Goal: Task Accomplishment & Management: Use online tool/utility

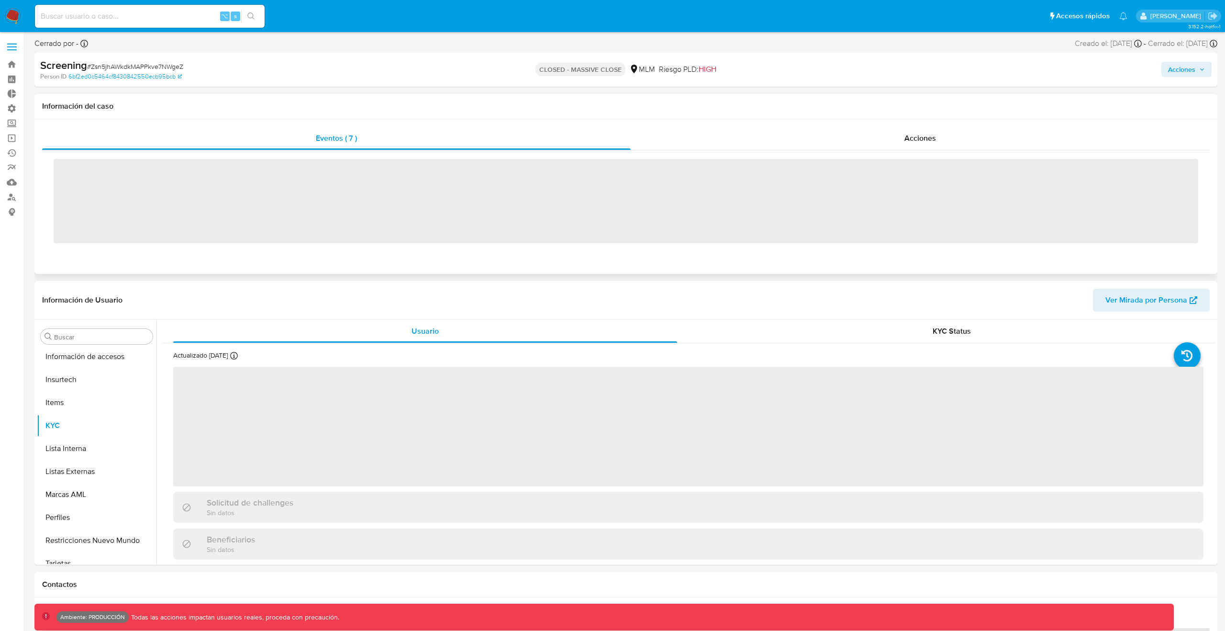
scroll to position [382, 0]
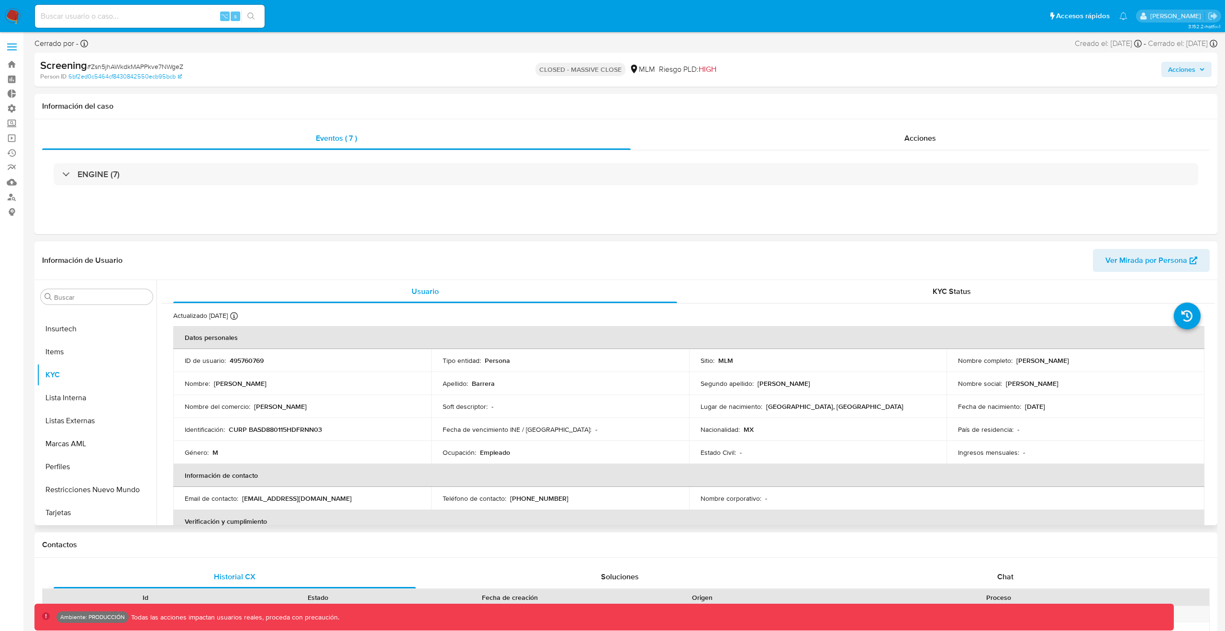
select select "10"
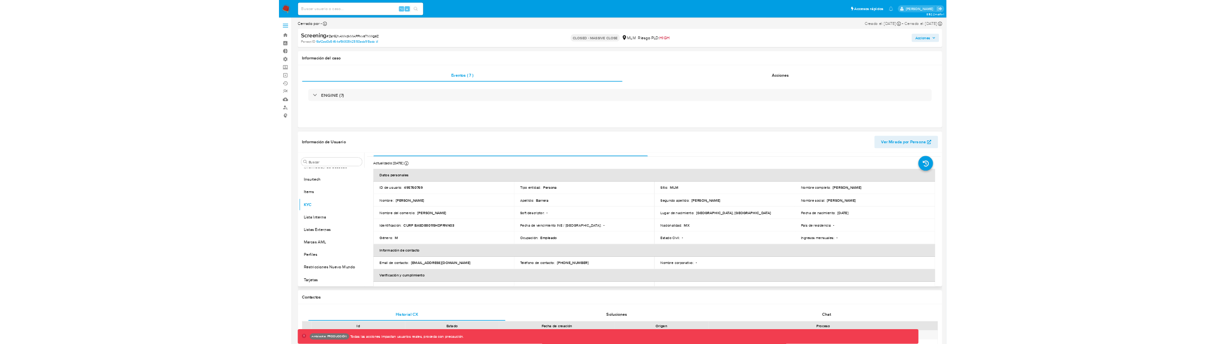
scroll to position [0, 0]
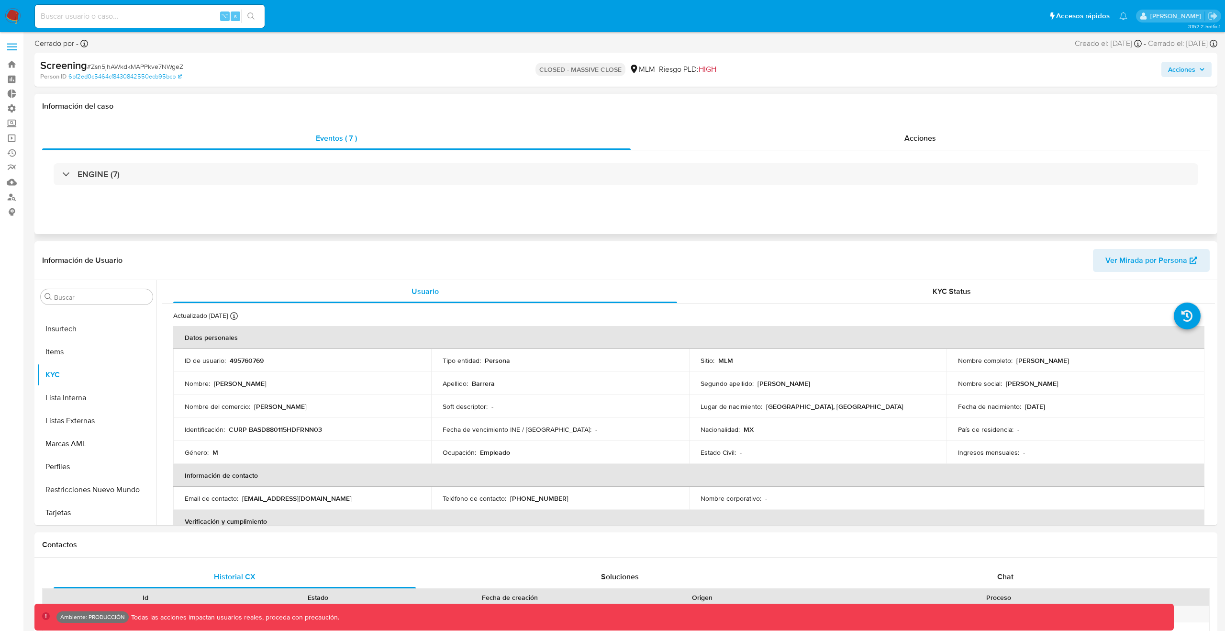
click at [602, 160] on div "ENGINE (7)" at bounding box center [626, 174] width 1168 height 48
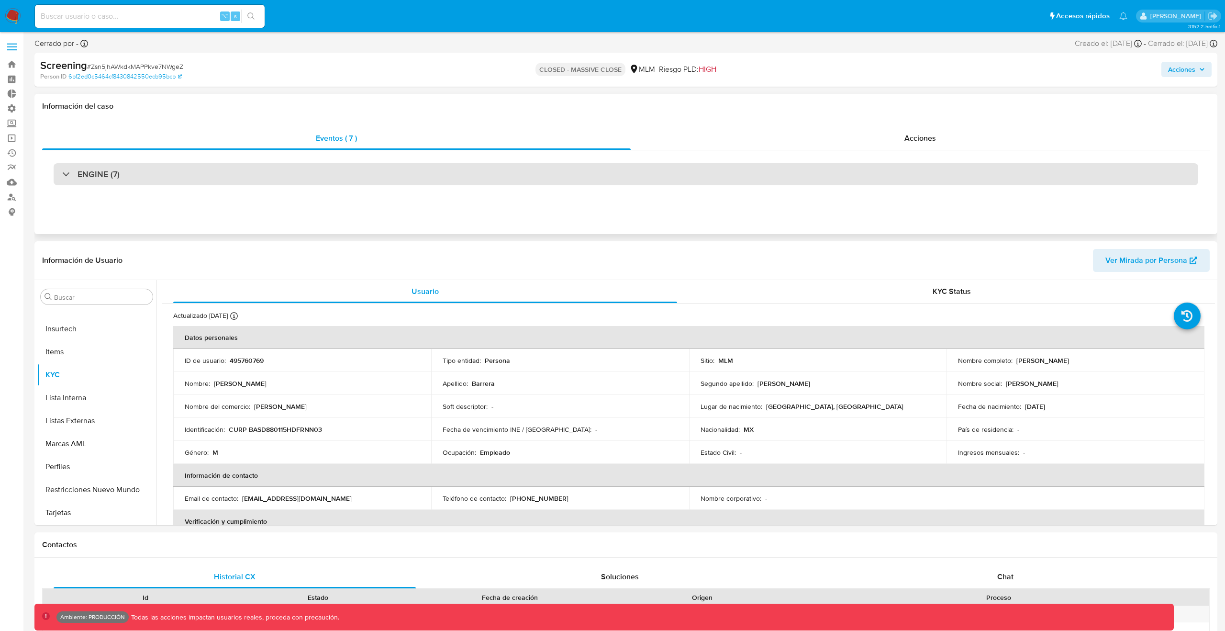
click at [602, 166] on div "ENGINE (7)" at bounding box center [626, 174] width 1145 height 22
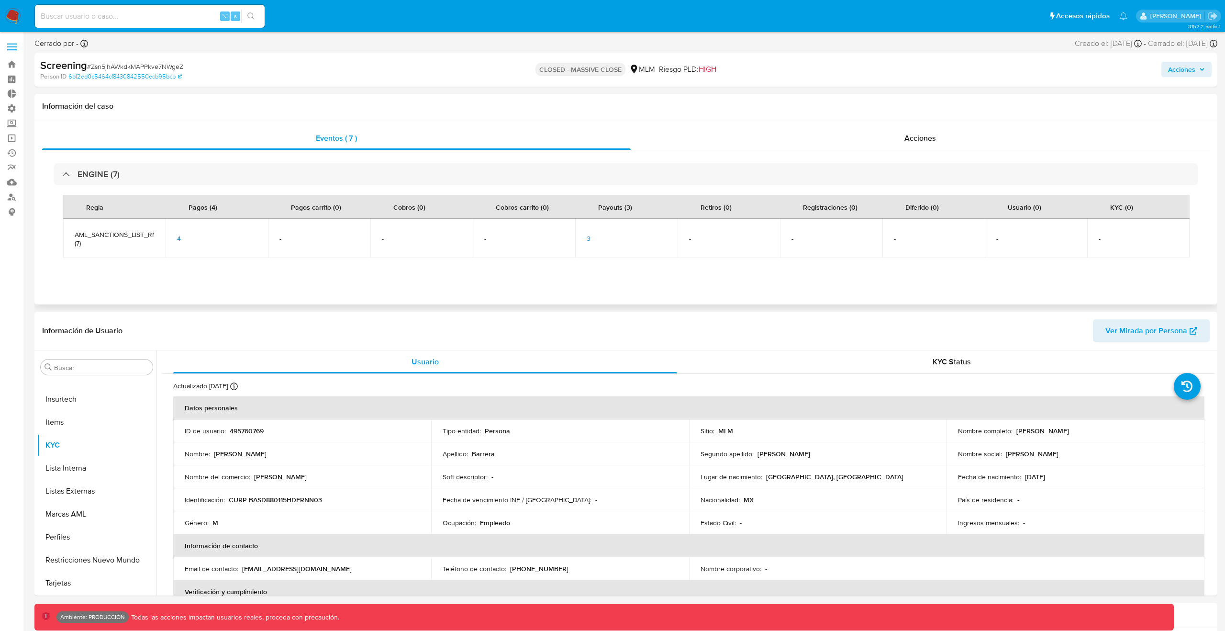
click at [587, 240] on span "3" at bounding box center [589, 239] width 4 height 10
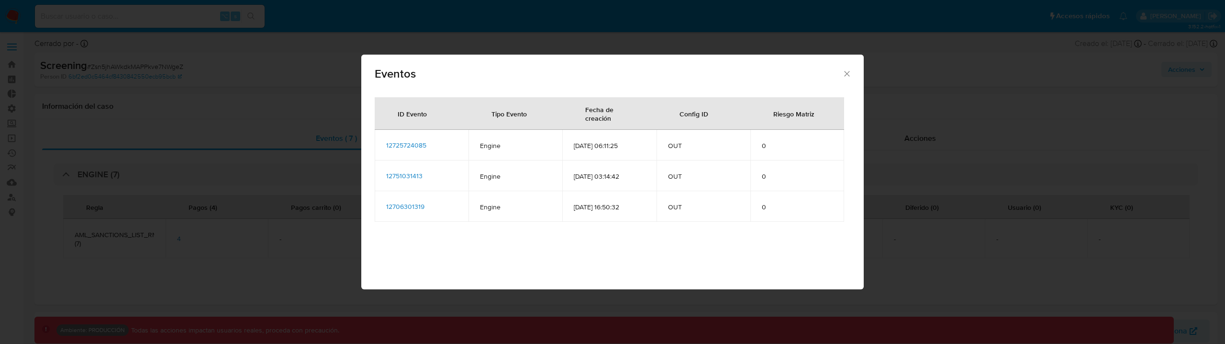
click at [403, 149] on span "12725724085" at bounding box center [406, 145] width 40 height 10
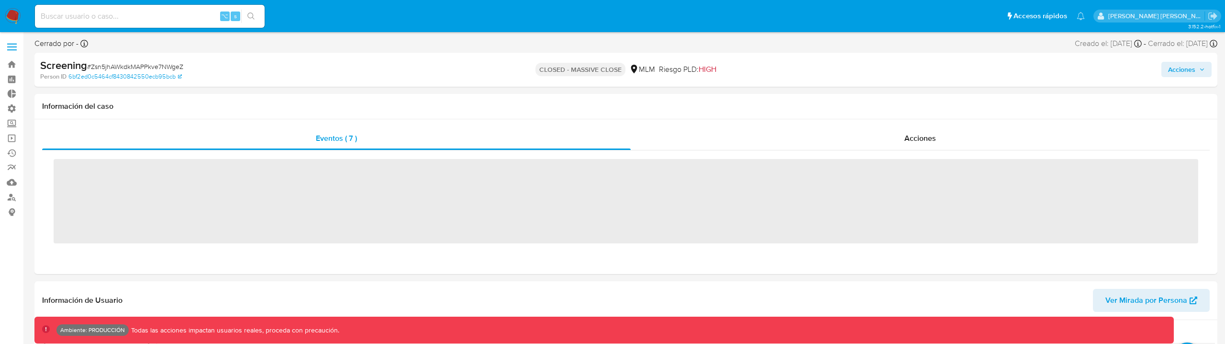
scroll to position [382, 0]
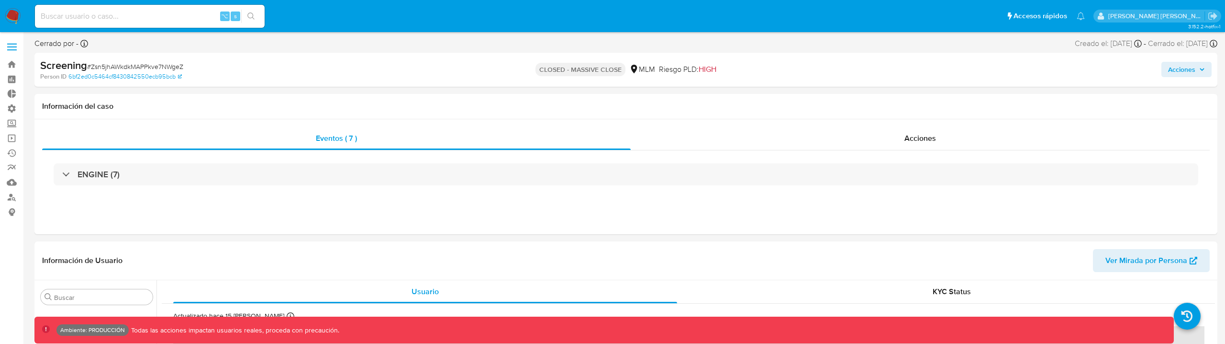
select select "10"
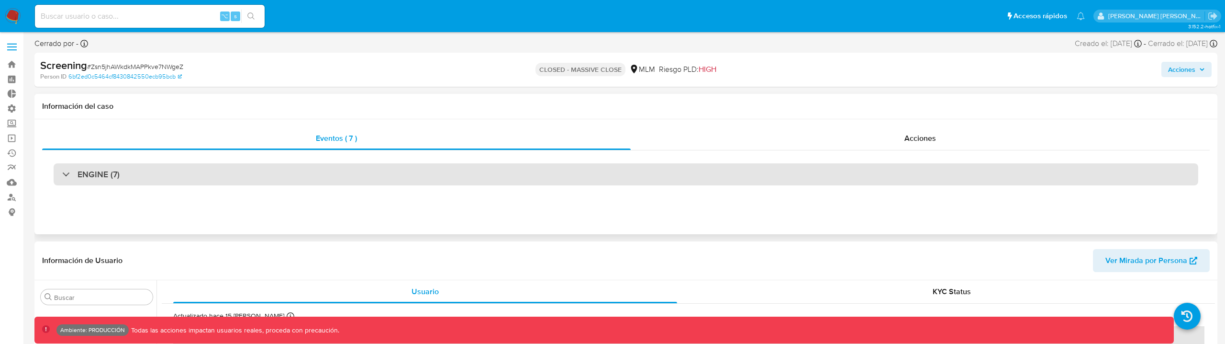
click at [185, 174] on div "ENGINE (7)" at bounding box center [626, 174] width 1145 height 22
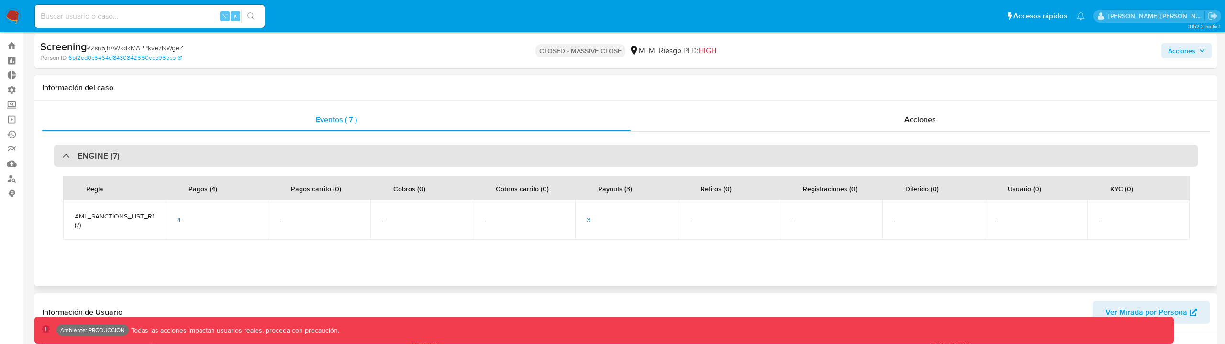
scroll to position [22, 0]
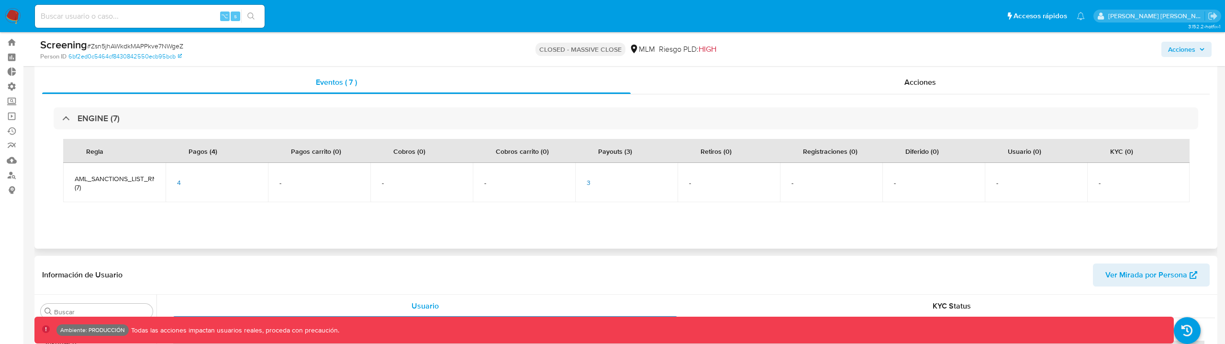
click at [587, 179] on span "3" at bounding box center [589, 183] width 4 height 10
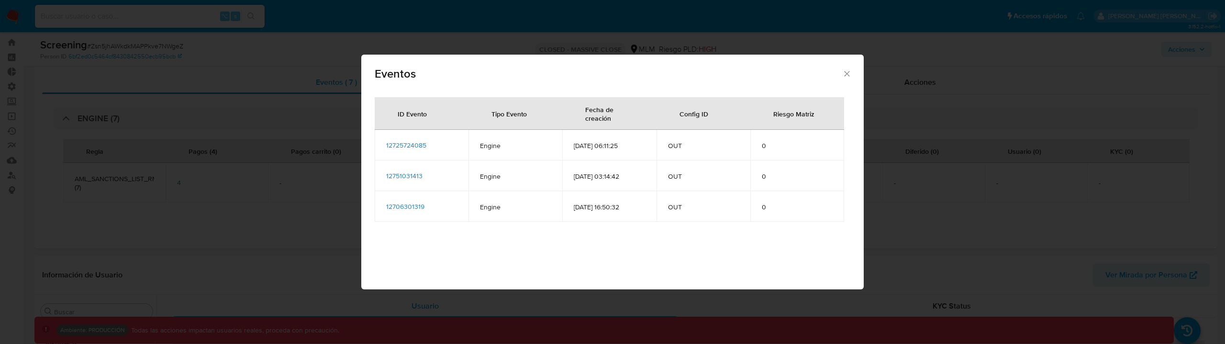
click at [424, 146] on span "12725724085" at bounding box center [406, 145] width 40 height 10
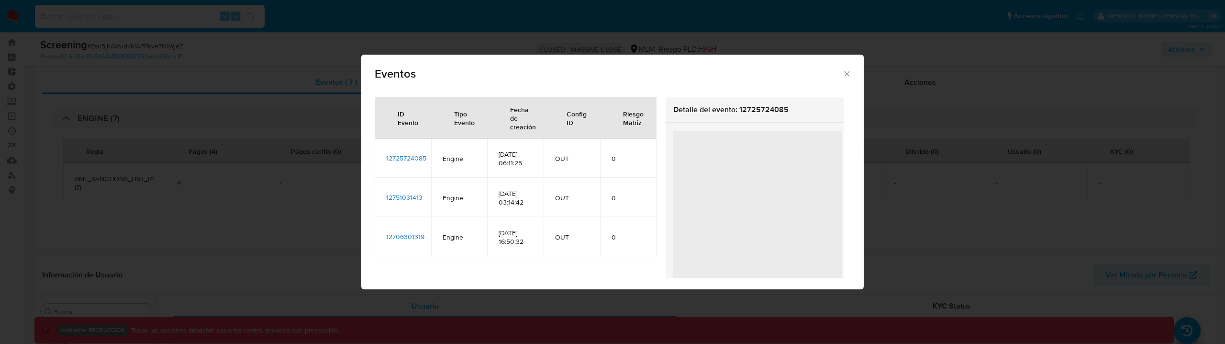
scroll to position [0, 0]
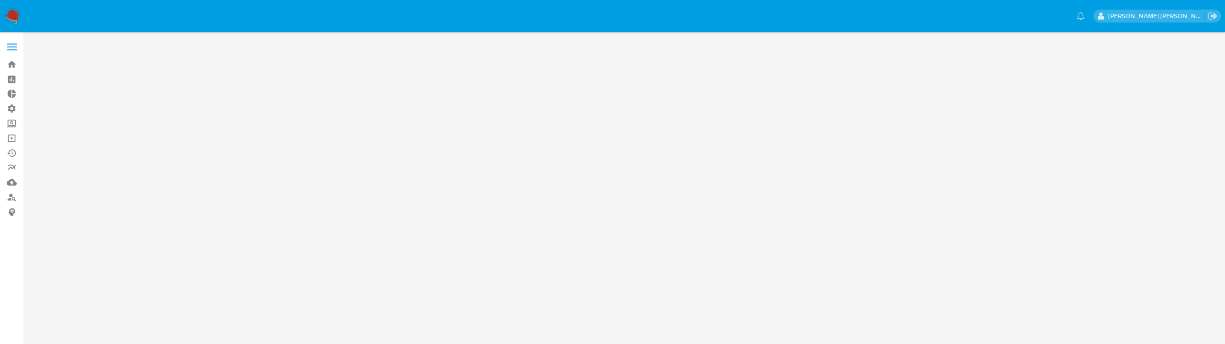
click at [304, 193] on main at bounding box center [612, 172] width 1225 height 344
click at [12, 8] on img at bounding box center [13, 16] width 16 height 16
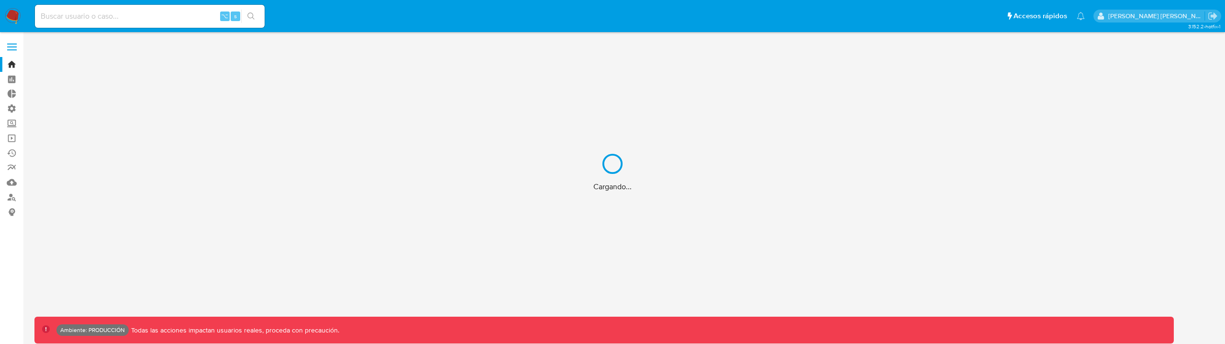
click at [145, 13] on div "Cargando..." at bounding box center [612, 172] width 1225 height 344
click at [107, 13] on div "Cargando..." at bounding box center [612, 172] width 1225 height 344
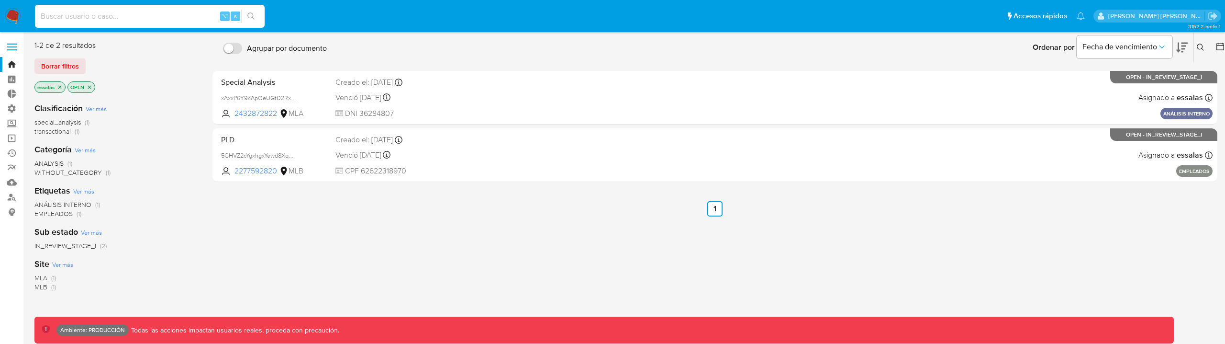
click at [112, 21] on input at bounding box center [150, 16] width 230 height 12
type input "fravega"
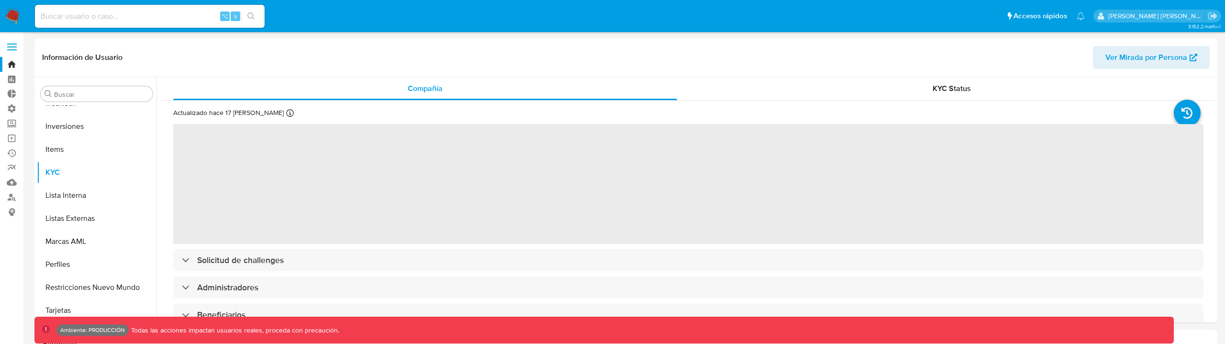
scroll to position [427, 0]
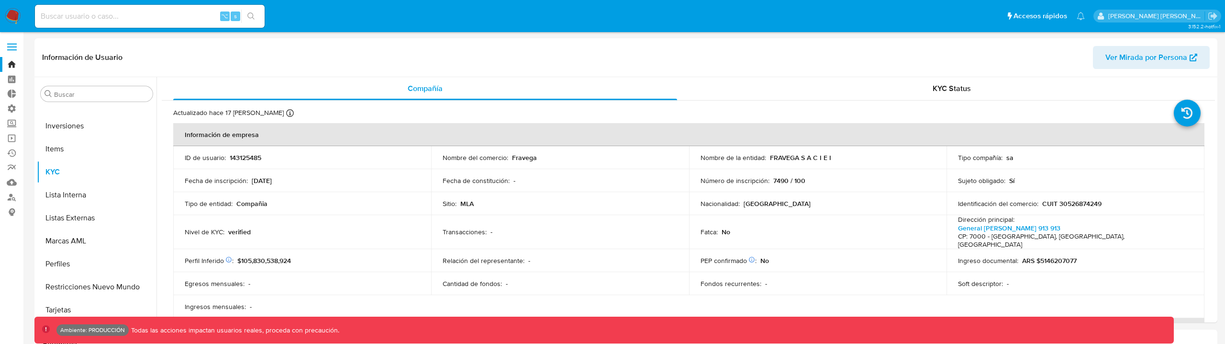
select select "10"
click at [166, 11] on input at bounding box center [150, 16] width 230 height 12
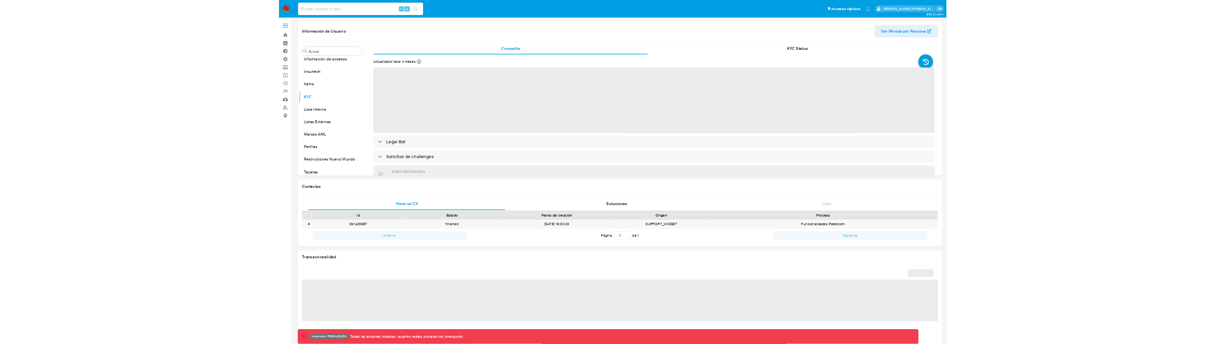
scroll to position [382, 0]
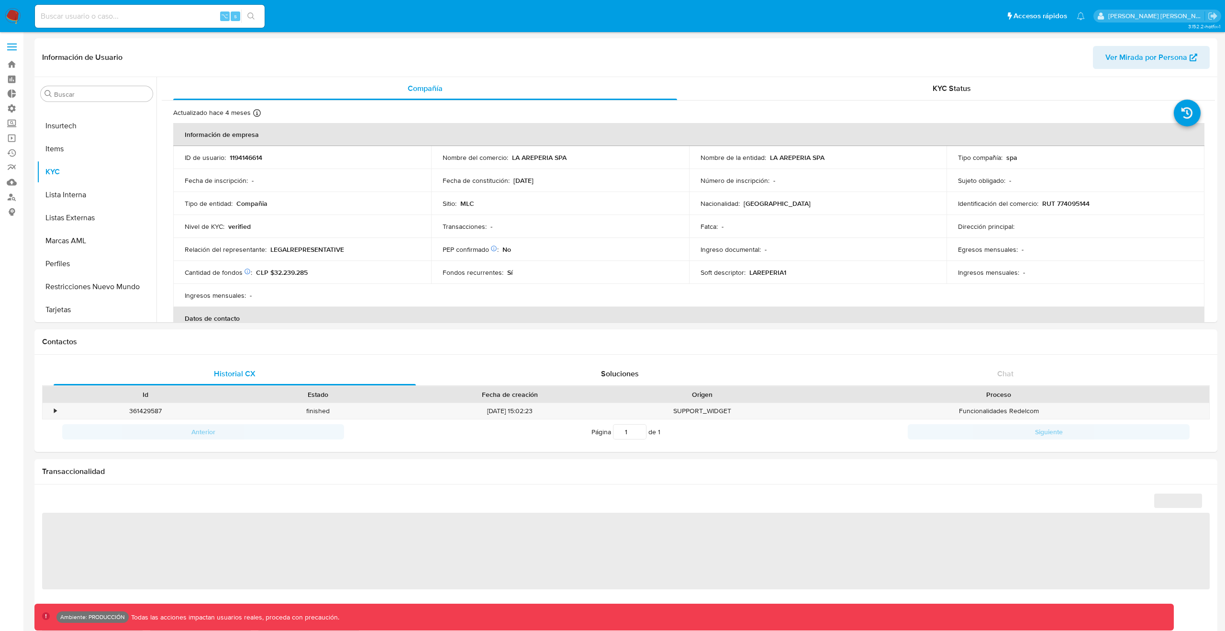
select select "10"
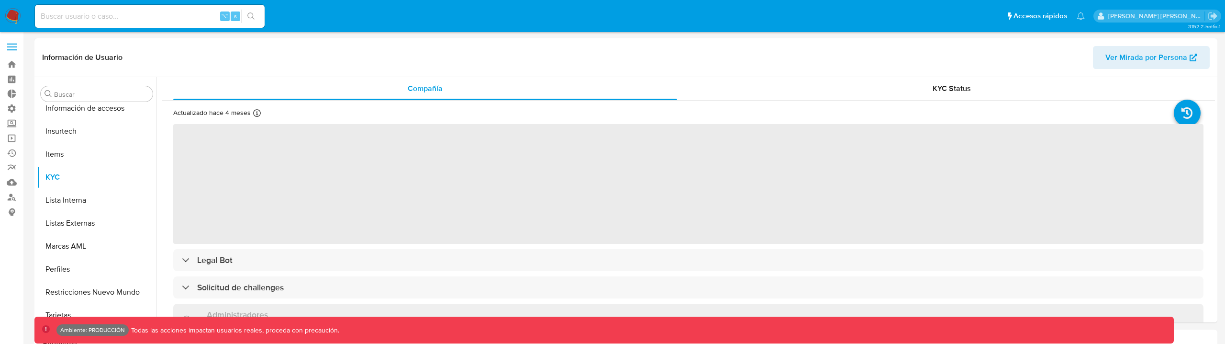
scroll to position [382, 0]
select select "10"
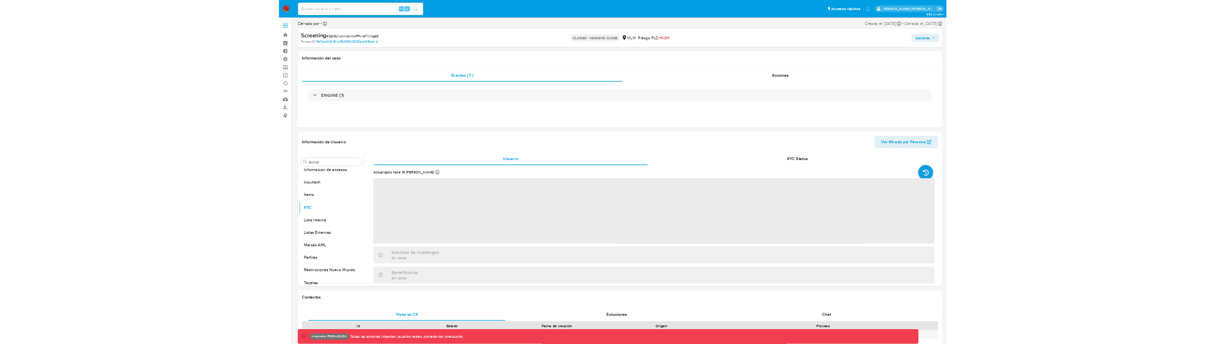
scroll to position [382, 0]
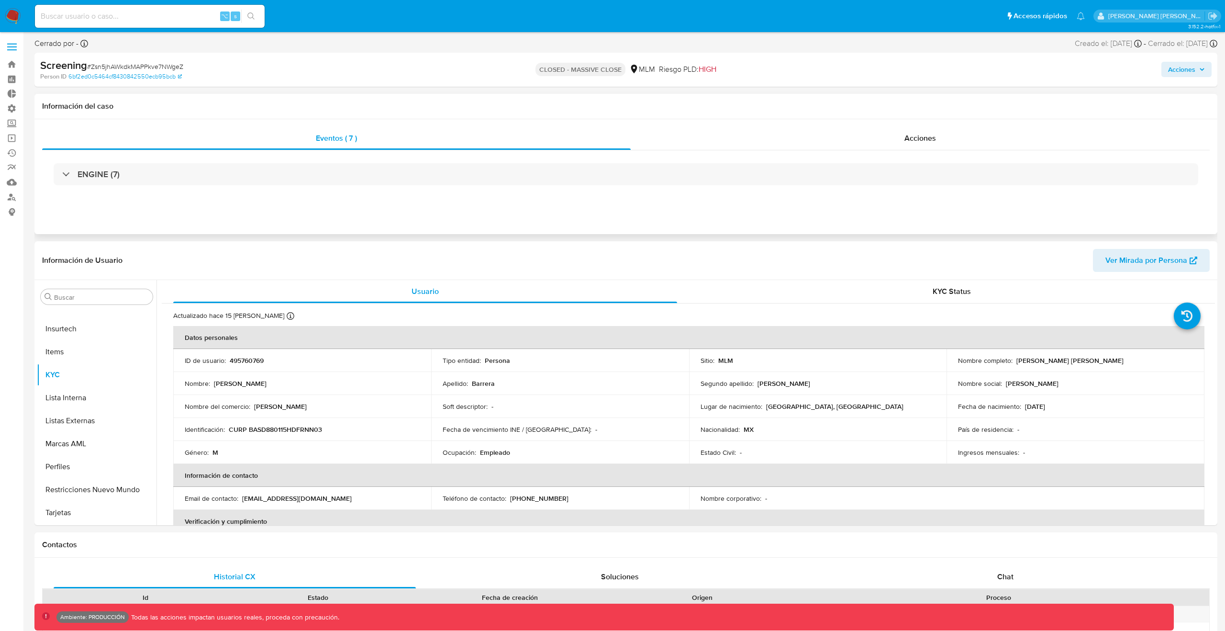
select select "10"
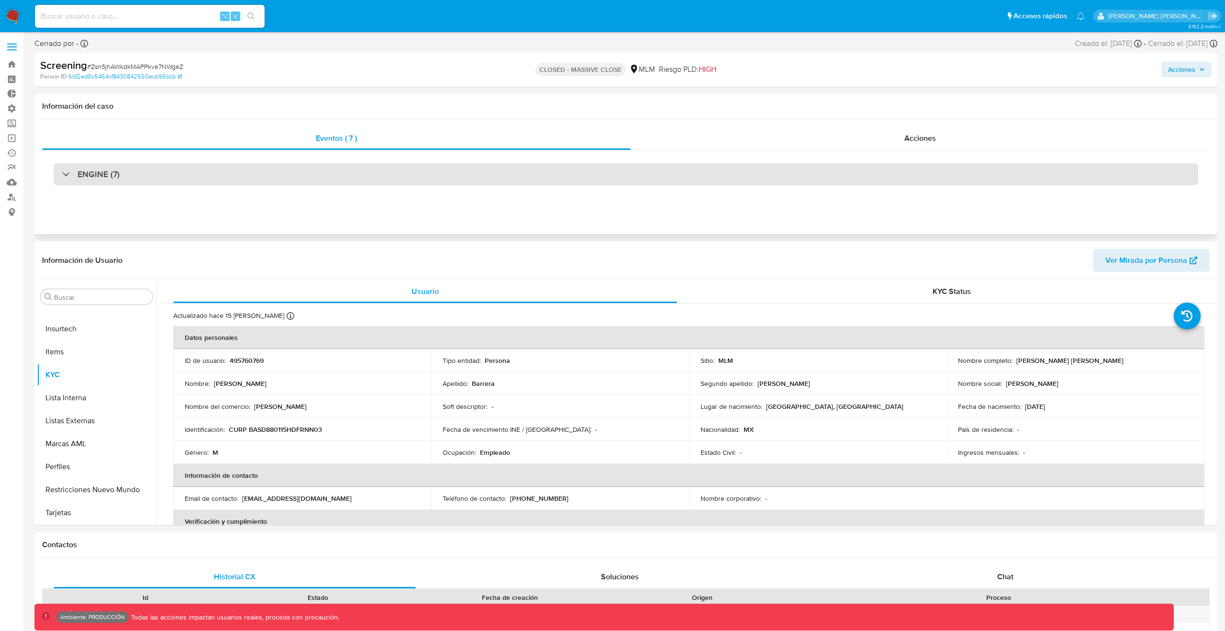
click at [122, 166] on div "ENGINE (7)" at bounding box center [626, 174] width 1145 height 22
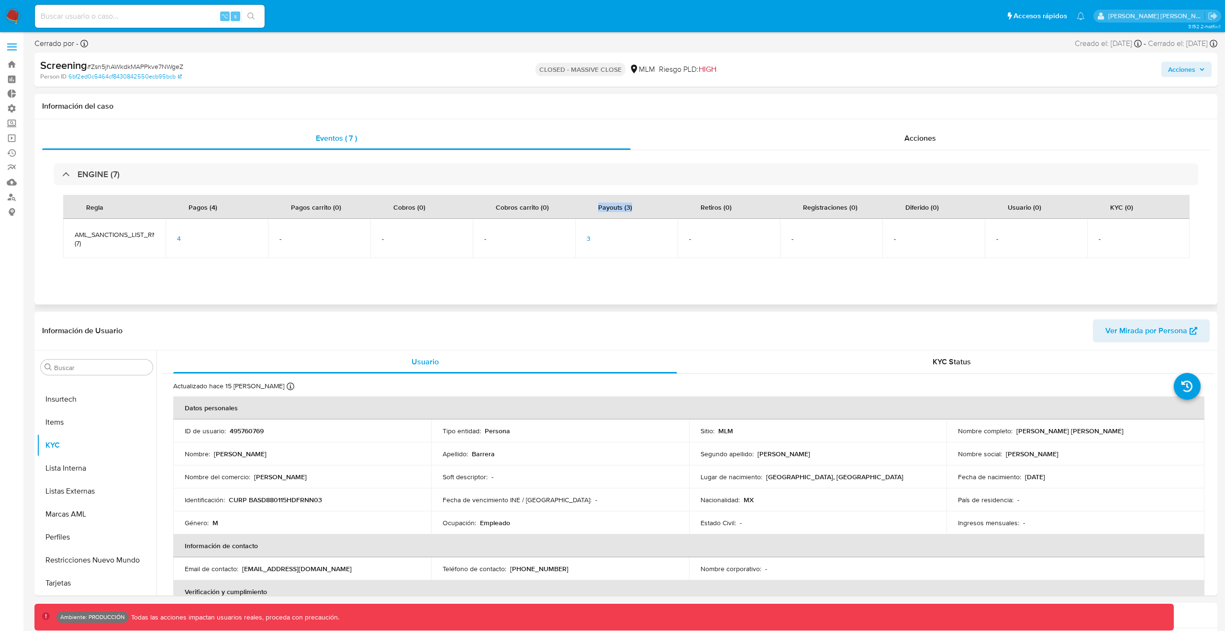
drag, startPoint x: 597, startPoint y: 210, endPoint x: 658, endPoint y: 209, distance: 60.8
click at [658, 209] on th "Payouts (3)" at bounding box center [626, 207] width 102 height 24
click at [589, 238] on span "3" at bounding box center [589, 239] width 4 height 10
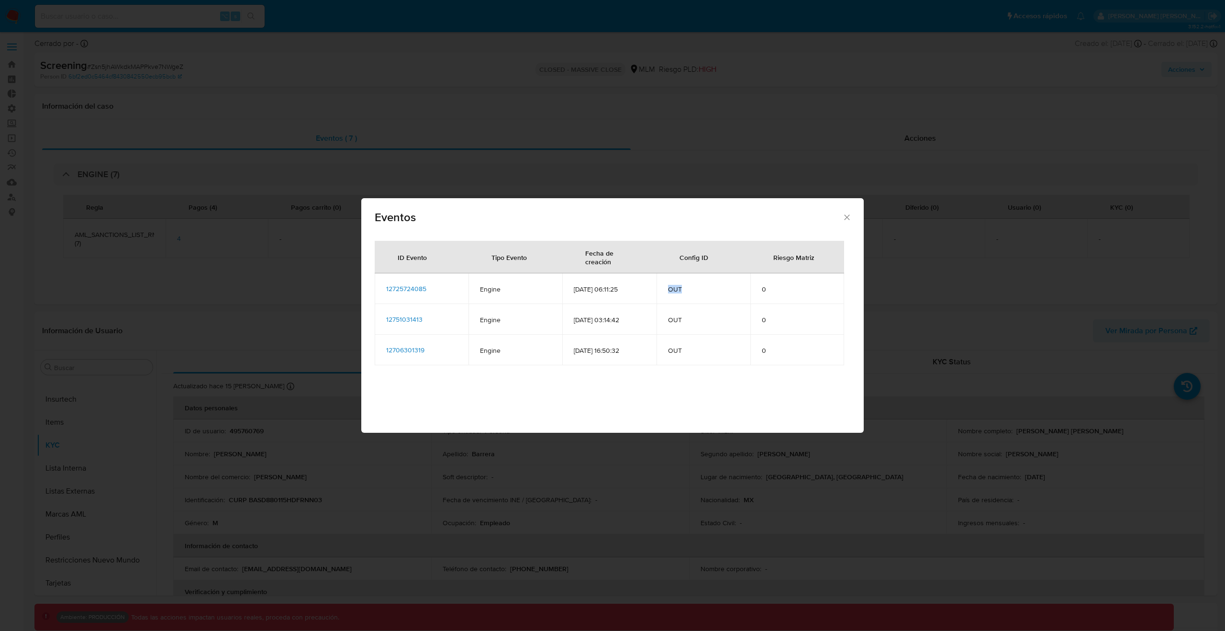
drag, startPoint x: 666, startPoint y: 289, endPoint x: 687, endPoint y: 289, distance: 21.1
click at [689, 289] on td "OUT" at bounding box center [704, 288] width 94 height 31
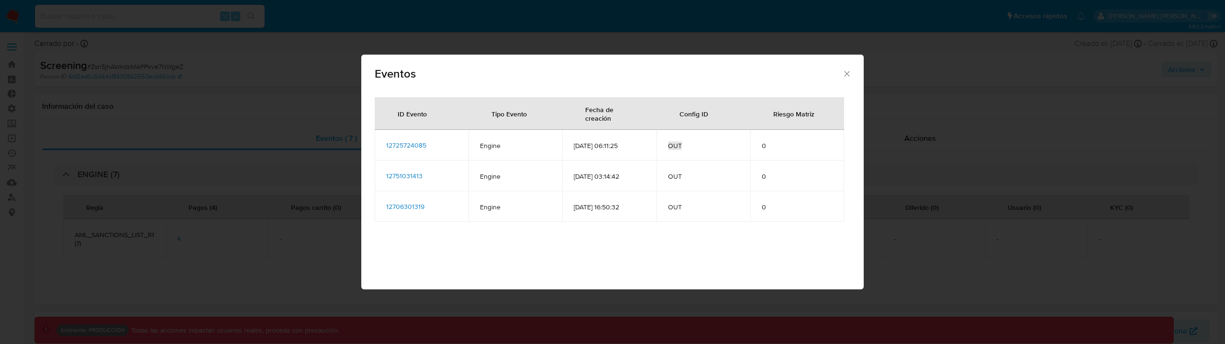
click at [673, 150] on td "OUT" at bounding box center [704, 145] width 94 height 31
click at [416, 148] on span "12725724085" at bounding box center [406, 145] width 40 height 10
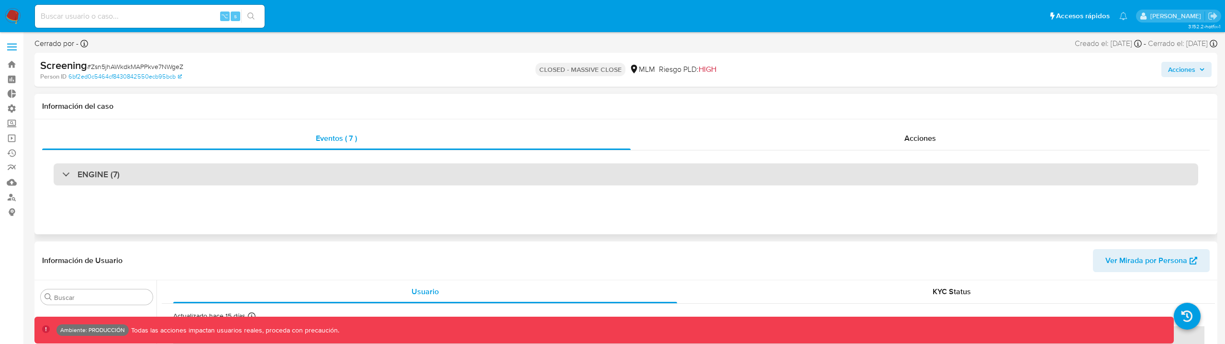
scroll to position [15, 0]
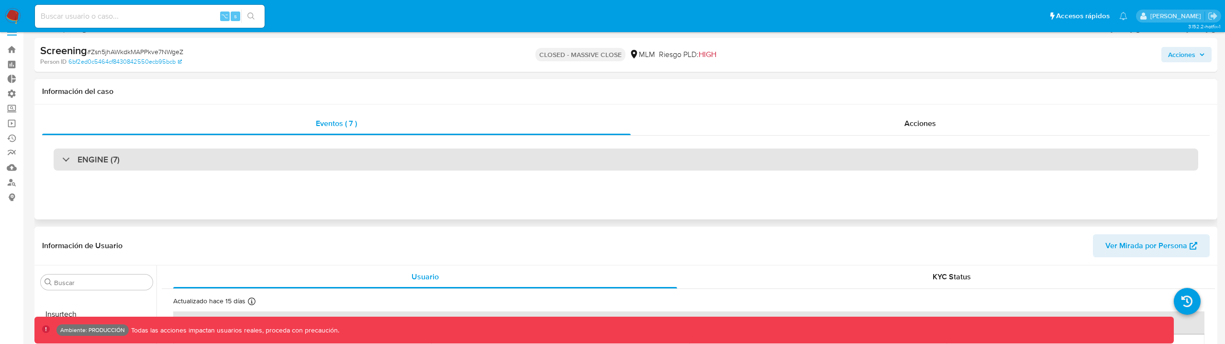
select select "10"
click at [371, 162] on div "ENGINE (7)" at bounding box center [626, 159] width 1145 height 22
